Goal: Task Accomplishment & Management: Complete application form

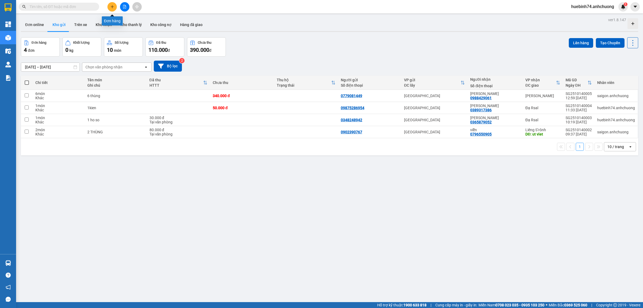
click at [114, 6] on button at bounding box center [111, 6] width 9 height 9
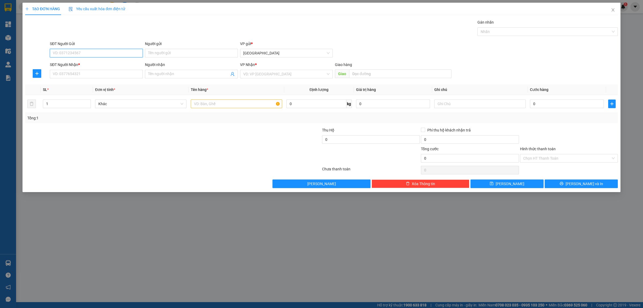
click at [82, 55] on input "SĐT Người Gửi" at bounding box center [96, 53] width 93 height 9
type input "08985087583"
click at [57, 74] on input "SĐT Người Nhận *" at bounding box center [96, 74] width 93 height 9
click at [58, 74] on input "077976632" at bounding box center [96, 74] width 93 height 9
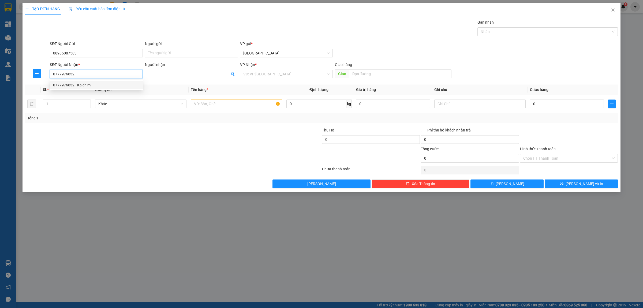
type input "0777976632"
click at [149, 75] on input "Người nhận" at bounding box center [188, 74] width 81 height 6
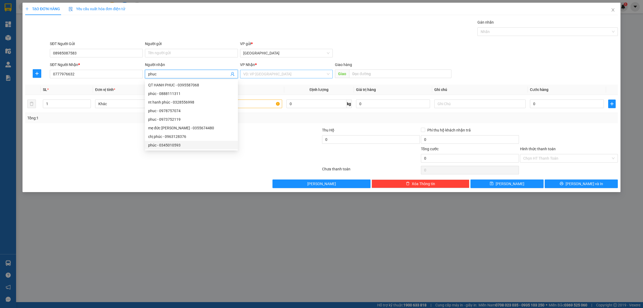
type input "phuc"
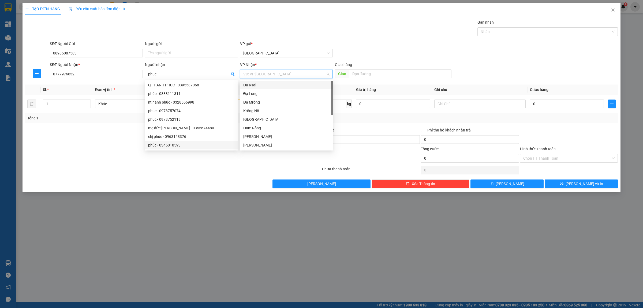
click at [260, 72] on input "search" at bounding box center [284, 74] width 83 height 8
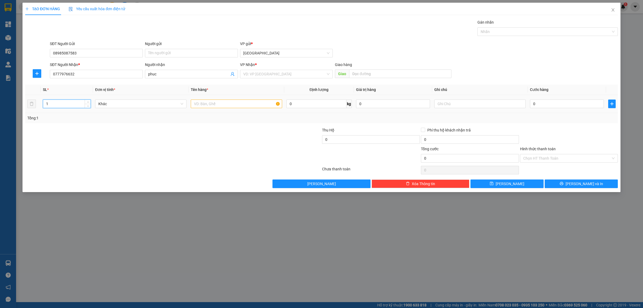
click at [45, 104] on input "1" at bounding box center [66, 104] width 47 height 8
click at [57, 102] on input "21" at bounding box center [66, 104] width 47 height 8
type input "2"
click at [247, 76] on input "search" at bounding box center [284, 74] width 83 height 8
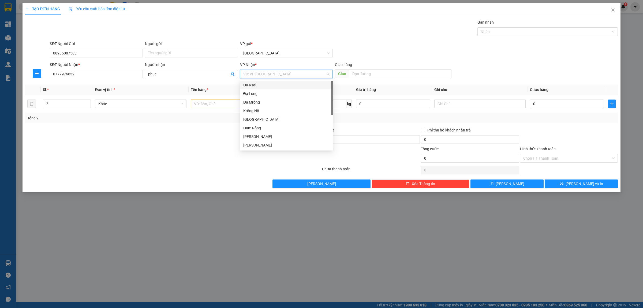
click at [246, 85] on div "Đạ Rsal" at bounding box center [286, 85] width 87 height 6
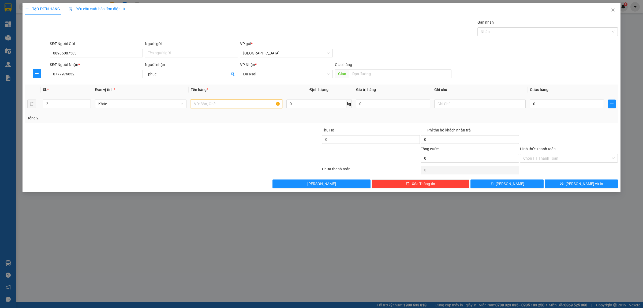
click at [216, 105] on input "text" at bounding box center [236, 103] width 91 height 9
type input "2thung"
click at [536, 105] on input "0" at bounding box center [567, 103] width 74 height 9
click at [638, 81] on div "TẠO ĐƠN HÀNG Yêu cầu xuất hóa đơn điện tử Transit Pickup Surcharge Ids Transit …" at bounding box center [321, 154] width 643 height 308
click at [536, 105] on input "0" at bounding box center [567, 103] width 74 height 9
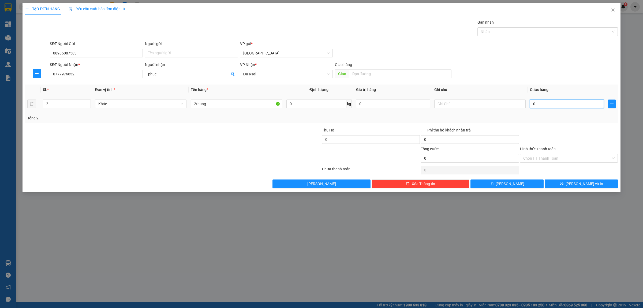
type input "1"
type input "10"
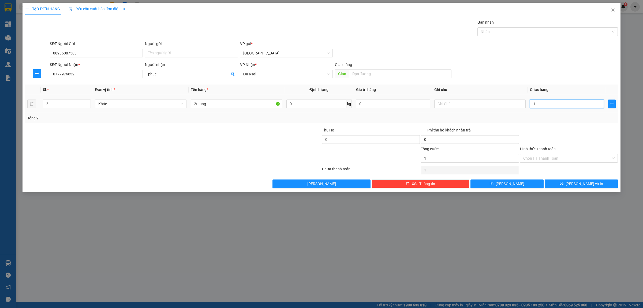
type input "10"
type input "100"
type input "1.000"
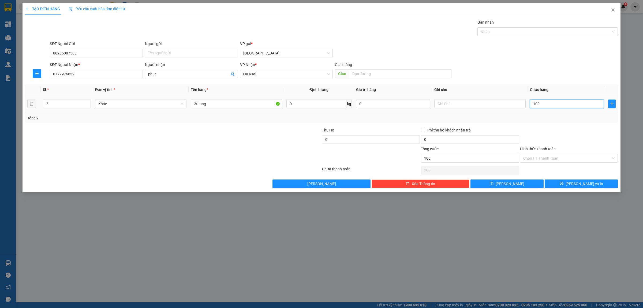
type input "1.000"
type input "10.000"
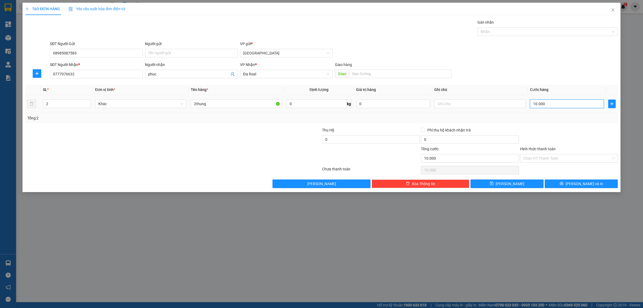
type input "100.000"
click at [560, 134] on div at bounding box center [569, 136] width 99 height 19
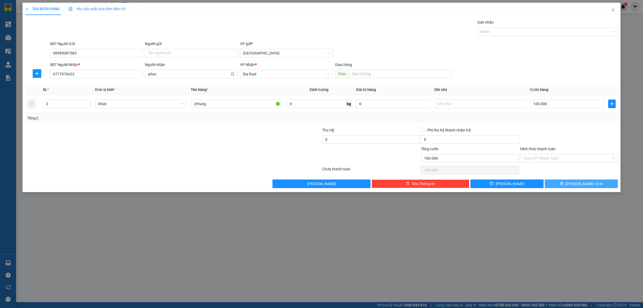
click at [580, 184] on span "[PERSON_NAME] và In" at bounding box center [585, 184] width 38 height 6
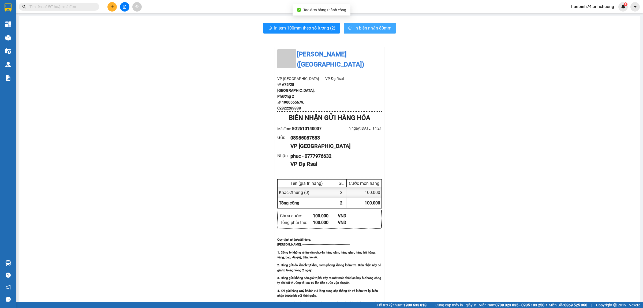
click at [375, 27] on span "In biên nhận 80mm" at bounding box center [373, 28] width 37 height 7
